Goal: Task Accomplishment & Management: Use online tool/utility

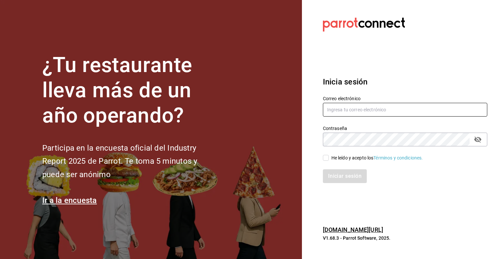
type input "efren.iglesias@grupocosteno.com"
click at [325, 158] on input "He leído y acepto los Términos y condiciones." at bounding box center [326, 158] width 6 height 6
checkbox input "true"
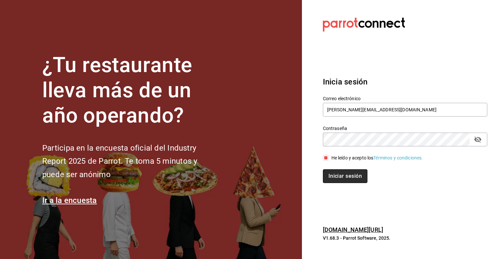
click at [341, 177] on button "Iniciar sesión" at bounding box center [345, 176] width 45 height 14
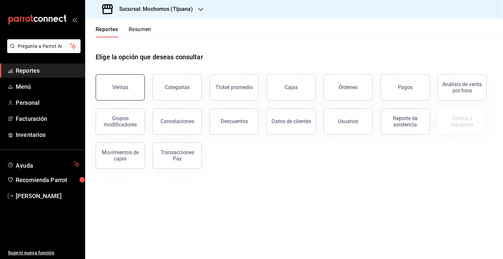
click at [144, 88] on div "Ventas Categorías Ticket promedio Cajas Órdenes Pagos Análisis de venta por hor…" at bounding box center [290, 117] width 404 height 102
click at [123, 89] on div "Ventas" at bounding box center [120, 87] width 16 height 6
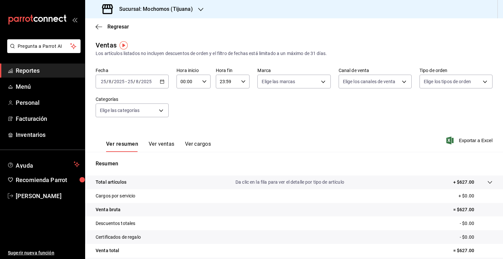
click at [163, 80] on \(Stroke\) "button" at bounding box center [162, 82] width 4 height 4
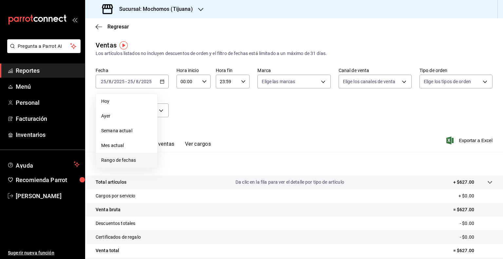
click at [114, 162] on span "Rango de fechas" at bounding box center [126, 160] width 51 height 7
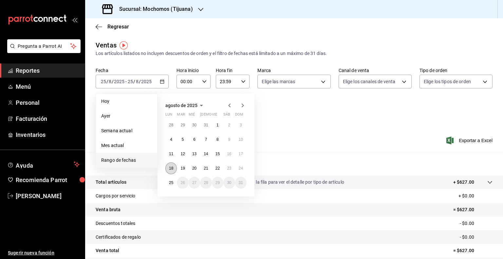
click at [171, 169] on abbr "18" at bounding box center [171, 168] width 4 height 5
click at [242, 170] on abbr "24" at bounding box center [241, 168] width 4 height 5
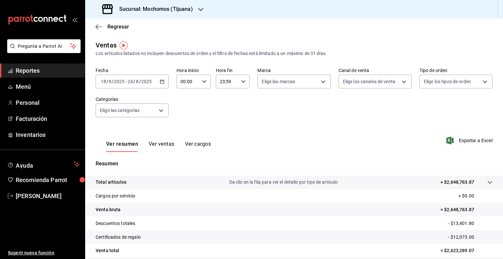
click at [184, 80] on input "00:00" at bounding box center [187, 81] width 23 height 13
click at [184, 119] on span "05" at bounding box center [184, 118] width 6 height 5
type input "05:00"
click at [225, 81] on div at bounding box center [251, 129] width 503 height 259
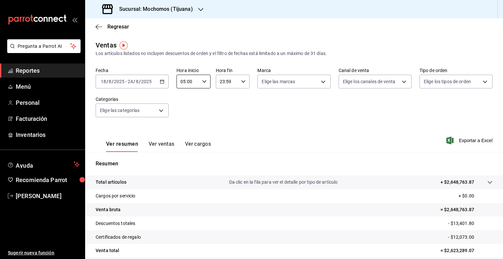
click at [225, 81] on input "23:59" at bounding box center [227, 81] width 23 height 13
click at [221, 110] on button "05" at bounding box center [222, 105] width 14 height 13
click at [243, 83] on div at bounding box center [251, 129] width 503 height 259
click at [243, 82] on icon "button" at bounding box center [243, 81] width 5 height 5
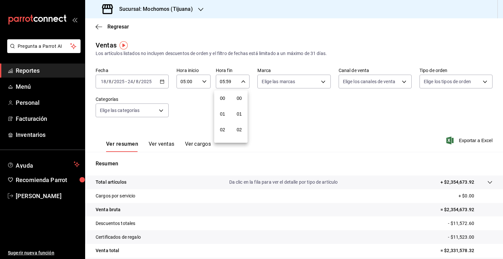
scroll to position [906, 0]
click at [230, 80] on div at bounding box center [251, 129] width 503 height 259
click at [232, 80] on input "05:59" at bounding box center [227, 81] width 23 height 13
click at [221, 82] on div at bounding box center [251, 129] width 503 height 259
click at [221, 82] on input "05:59" at bounding box center [227, 81] width 23 height 13
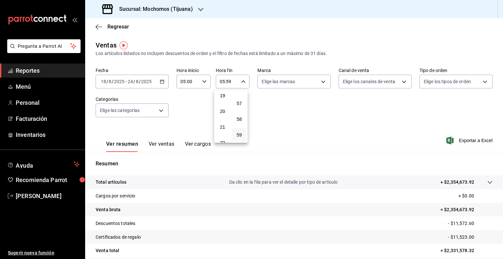
scroll to position [331, 0]
click at [223, 131] on button "23" at bounding box center [222, 134] width 14 height 13
type input "23:59"
click at [320, 79] on div at bounding box center [251, 129] width 503 height 259
click at [317, 86] on body "Pregunta a Parrot AI Reportes Menú Personal Facturación Inventarios Ayuda Recom…" at bounding box center [251, 129] width 503 height 259
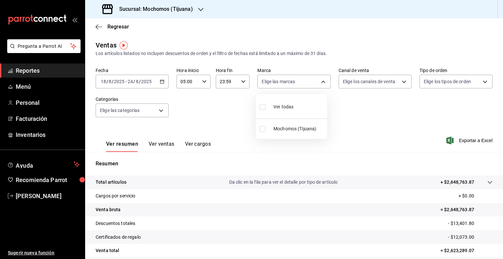
click at [302, 102] on li "Ver todas" at bounding box center [291, 106] width 71 height 19
type input "c300ab0f-4e96-434a-ab79-9fec8b673c9f"
checkbox input "true"
click at [393, 81] on div at bounding box center [251, 129] width 503 height 259
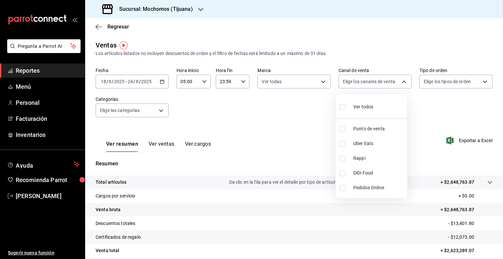
click at [393, 81] on body "Pregunta a Parrot AI Reportes Menú Personal Facturación Inventarios Ayuda Recom…" at bounding box center [251, 129] width 503 height 259
click at [361, 109] on span "Ver todos" at bounding box center [363, 106] width 20 height 7
type input "PARROT,UBER_EATS,RAPPI,DIDI_FOOD,ONLINE"
checkbox input "true"
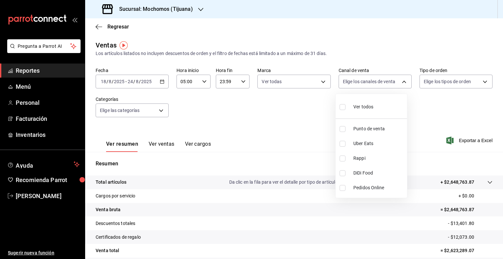
checkbox input "true"
click at [459, 82] on div at bounding box center [251, 129] width 503 height 259
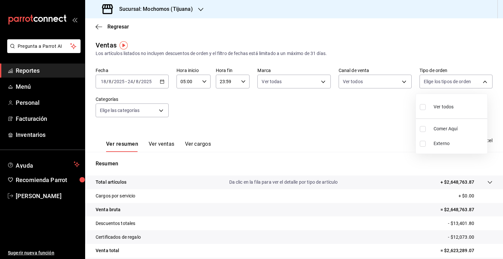
click at [459, 82] on body "Pregunta a Parrot AI Reportes Menú Personal Facturación Inventarios Ayuda Recom…" at bounding box center [251, 129] width 503 height 259
click at [442, 106] on span "Ver todos" at bounding box center [443, 106] width 20 height 7
type input "59fdec9d-7e45-44f1-b527-5416629fe4e9,EXTERNAL"
checkbox input "true"
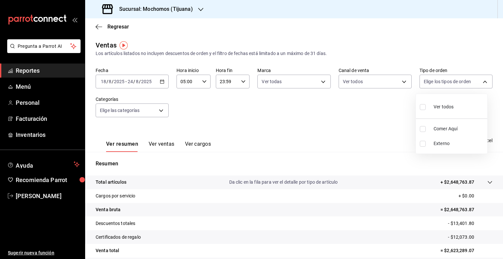
checkbox input "true"
click at [148, 105] on div at bounding box center [251, 129] width 503 height 259
click at [148, 105] on body "Pregunta a Parrot AI Reportes Menú Personal Facturación Inventarios Ayuda Recom…" at bounding box center [251, 129] width 503 height 259
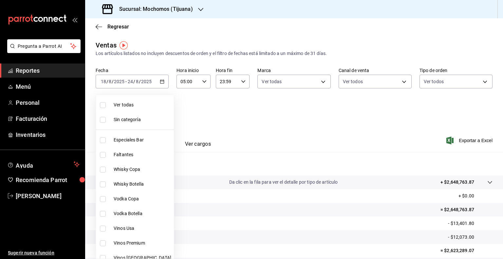
click at [139, 110] on li "Ver todas" at bounding box center [135, 105] width 78 height 15
type input "d01c1a80-0c2c-4bb7-96a3-2750fe7e1a71,a374eb17-8ac6-42e7-8227-74a2ddfc174f,358d4…"
checkbox input "true"
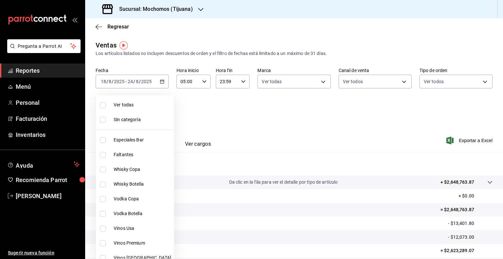
checkbox input "true"
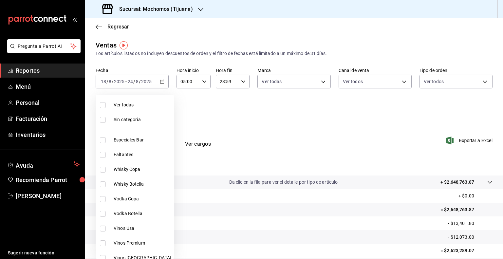
checkbox input "true"
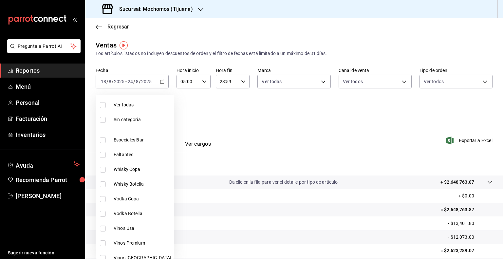
checkbox input "true"
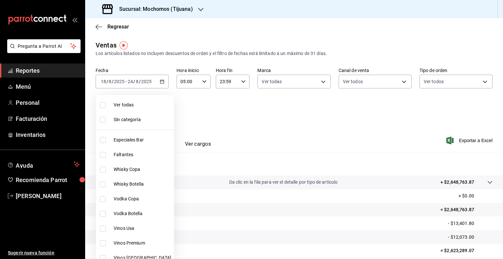
checkbox input "true"
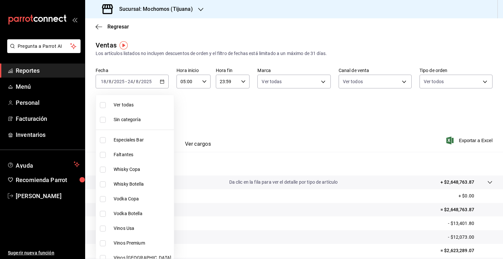
checkbox input "true"
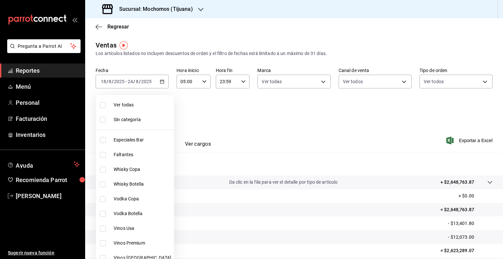
checkbox input "true"
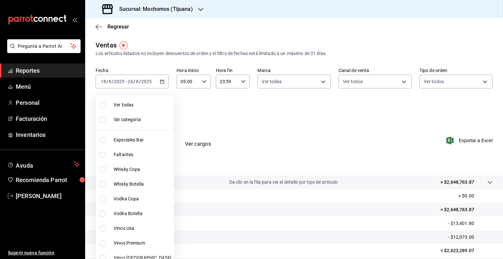
checkbox input "true"
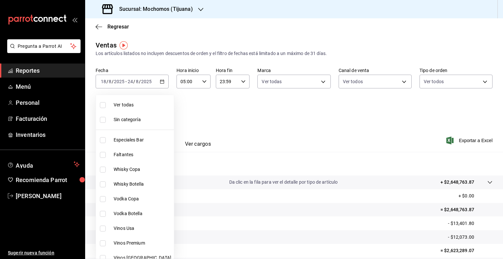
checkbox input "true"
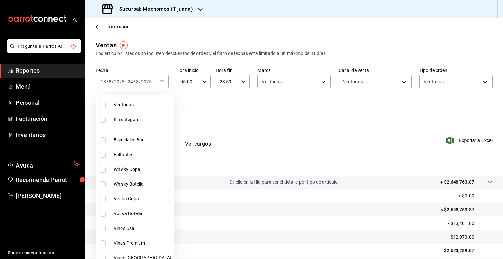
checkbox input "true"
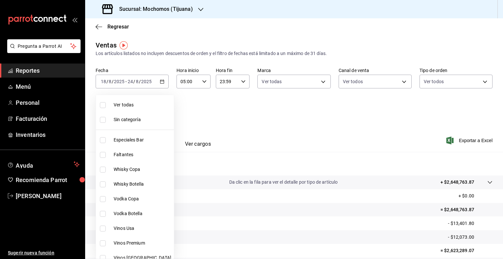
checkbox input "true"
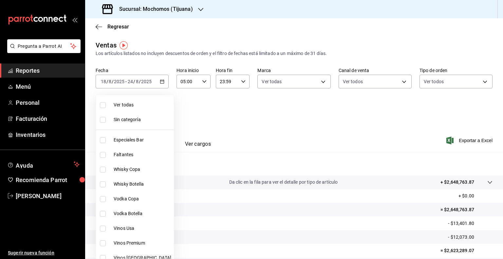
checkbox input "true"
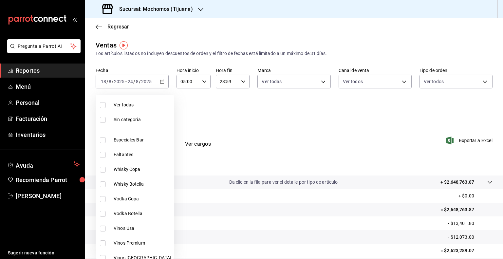
checkbox input "true"
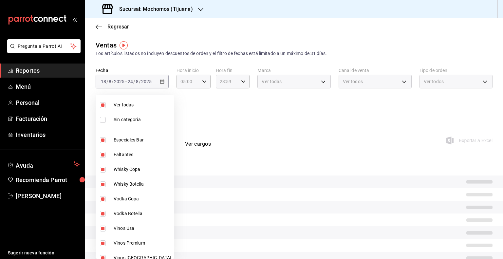
click at [139, 110] on li "Ver todas" at bounding box center [135, 105] width 78 height 15
checkbox input "false"
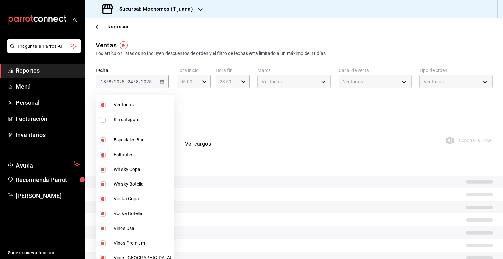
checkbox input "false"
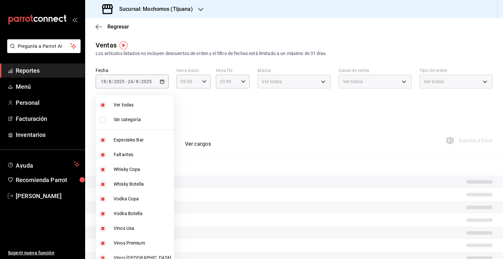
checkbox input "false"
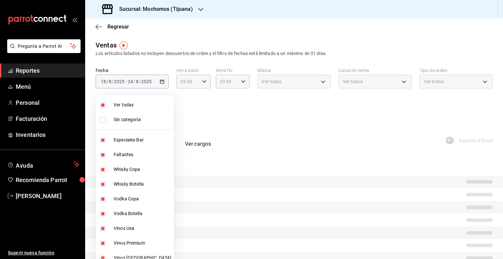
checkbox input "false"
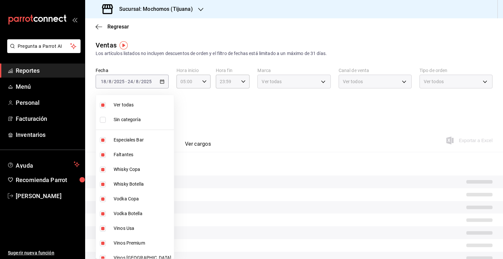
checkbox input "false"
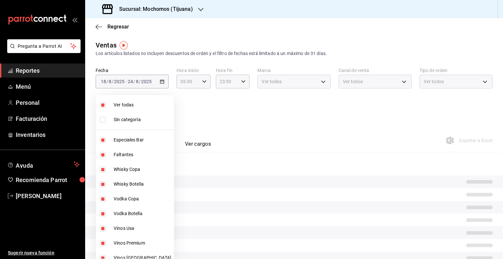
checkbox input "false"
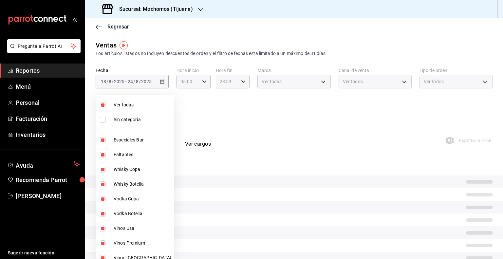
checkbox input "false"
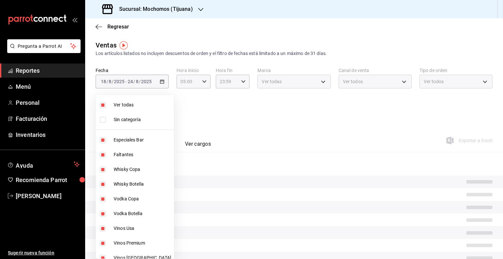
checkbox input "false"
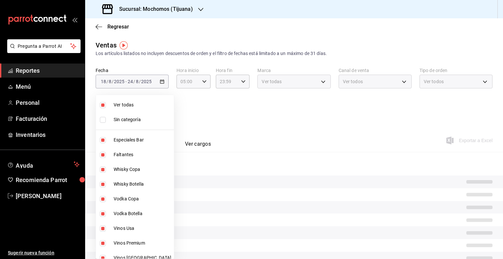
checkbox input "false"
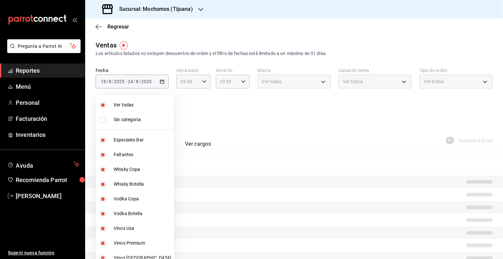
checkbox input "false"
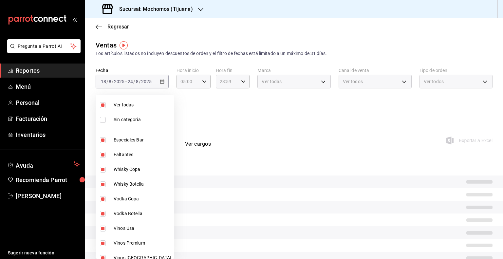
checkbox input "false"
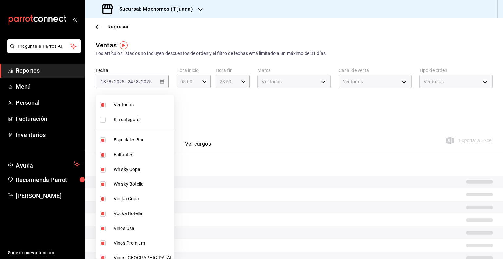
checkbox input "false"
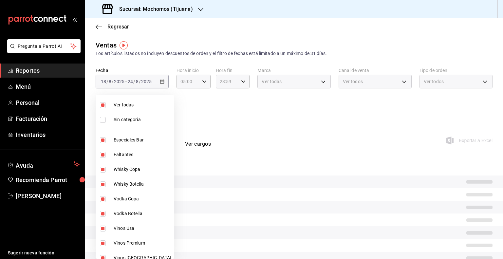
checkbox input "false"
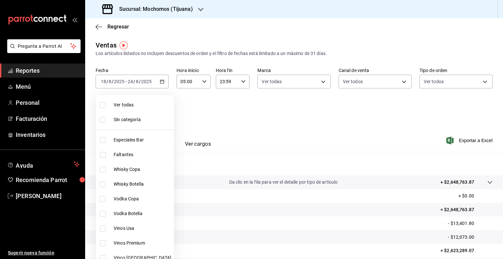
click at [465, 139] on div at bounding box center [251, 129] width 503 height 259
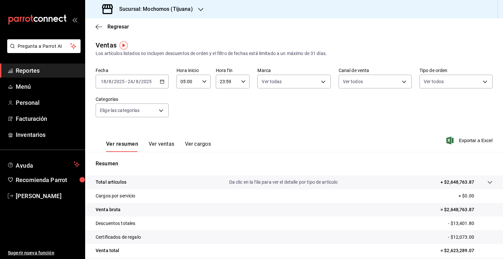
click at [465, 139] on span "Exportar a Excel" at bounding box center [469, 140] width 45 height 8
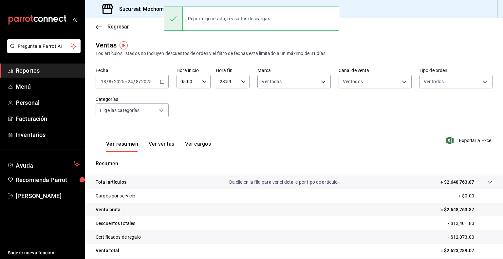
click at [432, 10] on div "Sucursal: Mochomos (Tijuana)" at bounding box center [294, 9] width 418 height 18
